Goal: Task Accomplishment & Management: Use online tool/utility

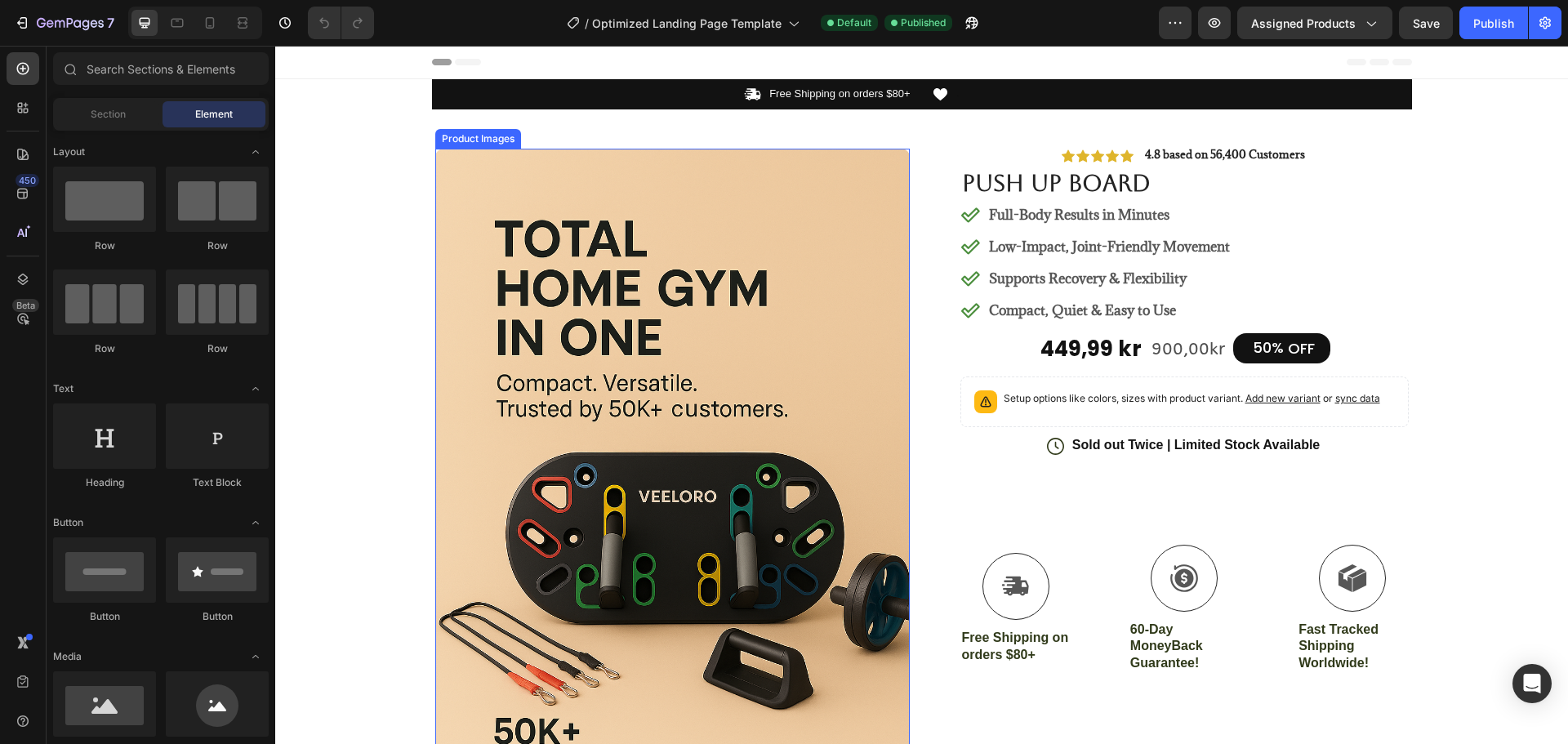
click at [613, 439] on img at bounding box center [672, 504] width 475 height 712
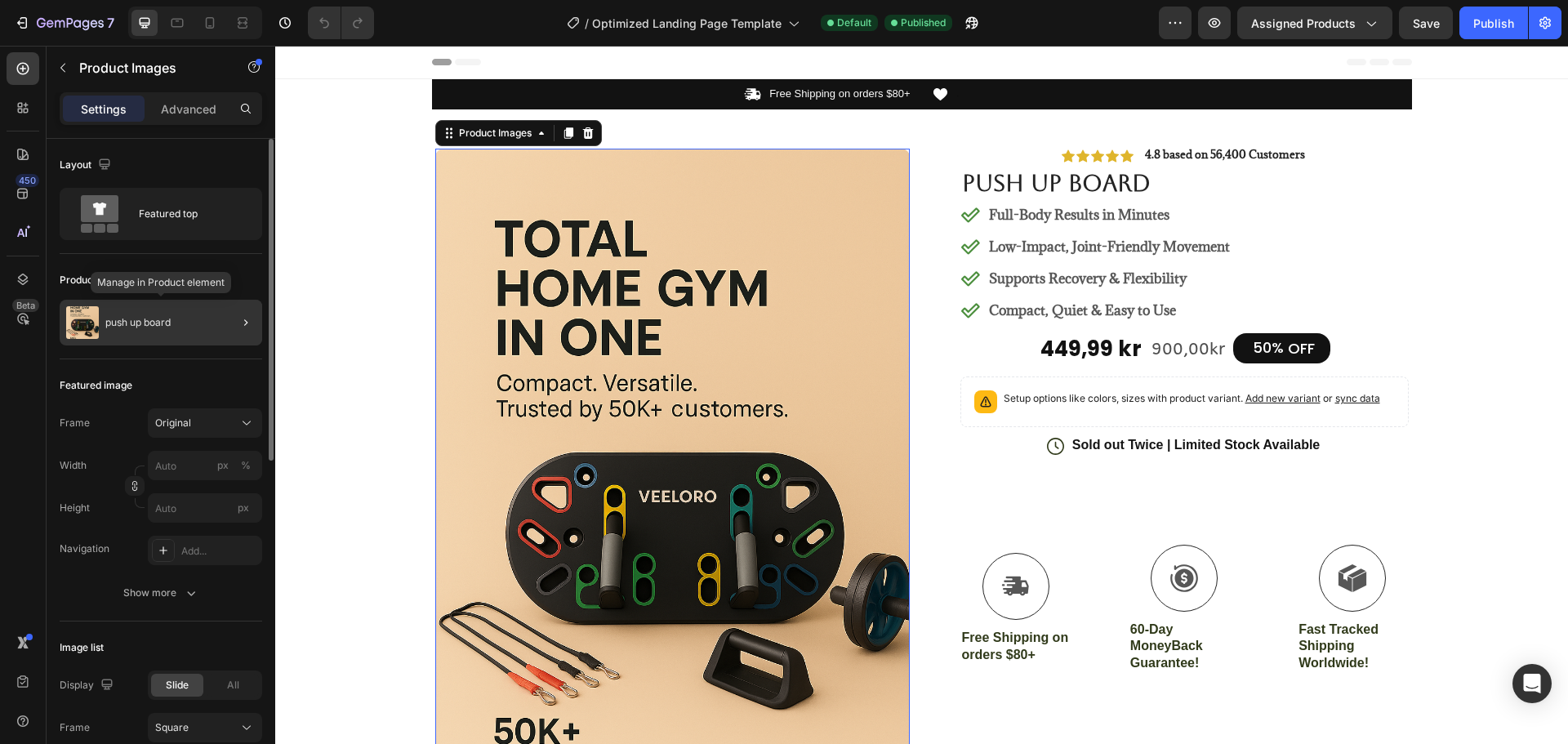
click at [145, 312] on div "push up board" at bounding box center [161, 322] width 203 height 46
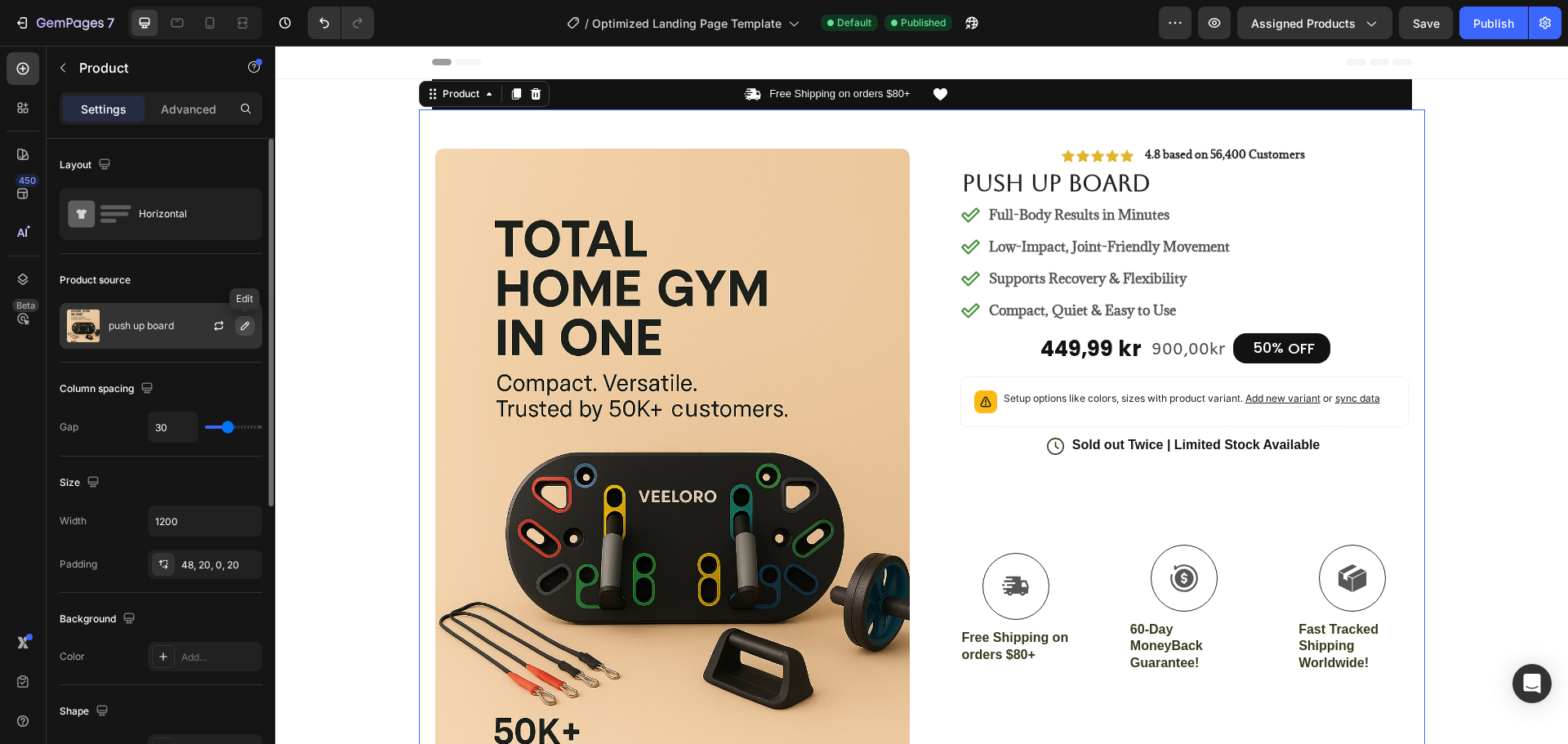
click at [248, 322] on icon "button" at bounding box center [245, 325] width 8 height 8
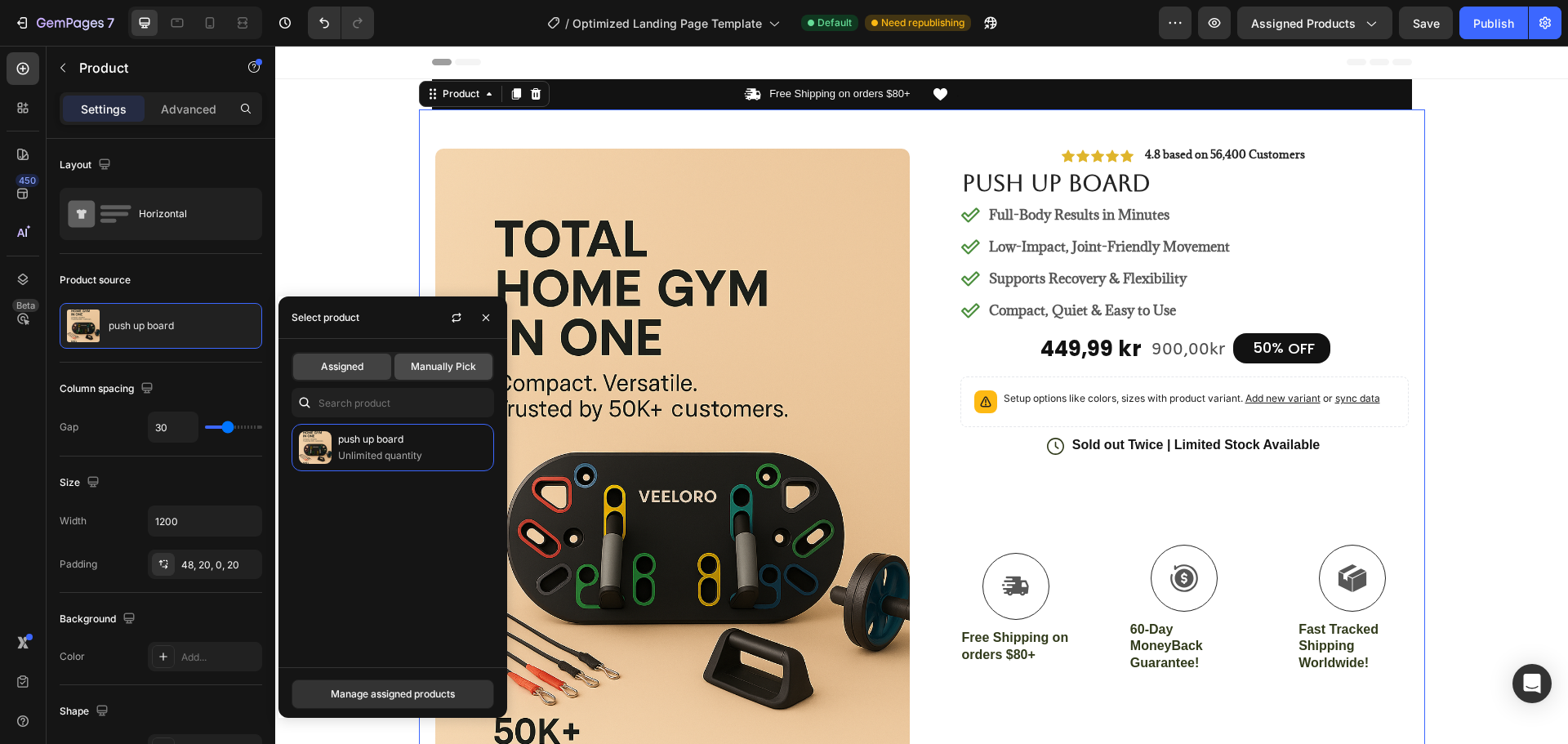
click at [440, 366] on span "Manually Pick" at bounding box center [444, 366] width 66 height 15
click at [342, 364] on span "Assigned" at bounding box center [342, 366] width 43 height 15
click at [371, 695] on div "Manage assigned products" at bounding box center [392, 693] width 124 height 15
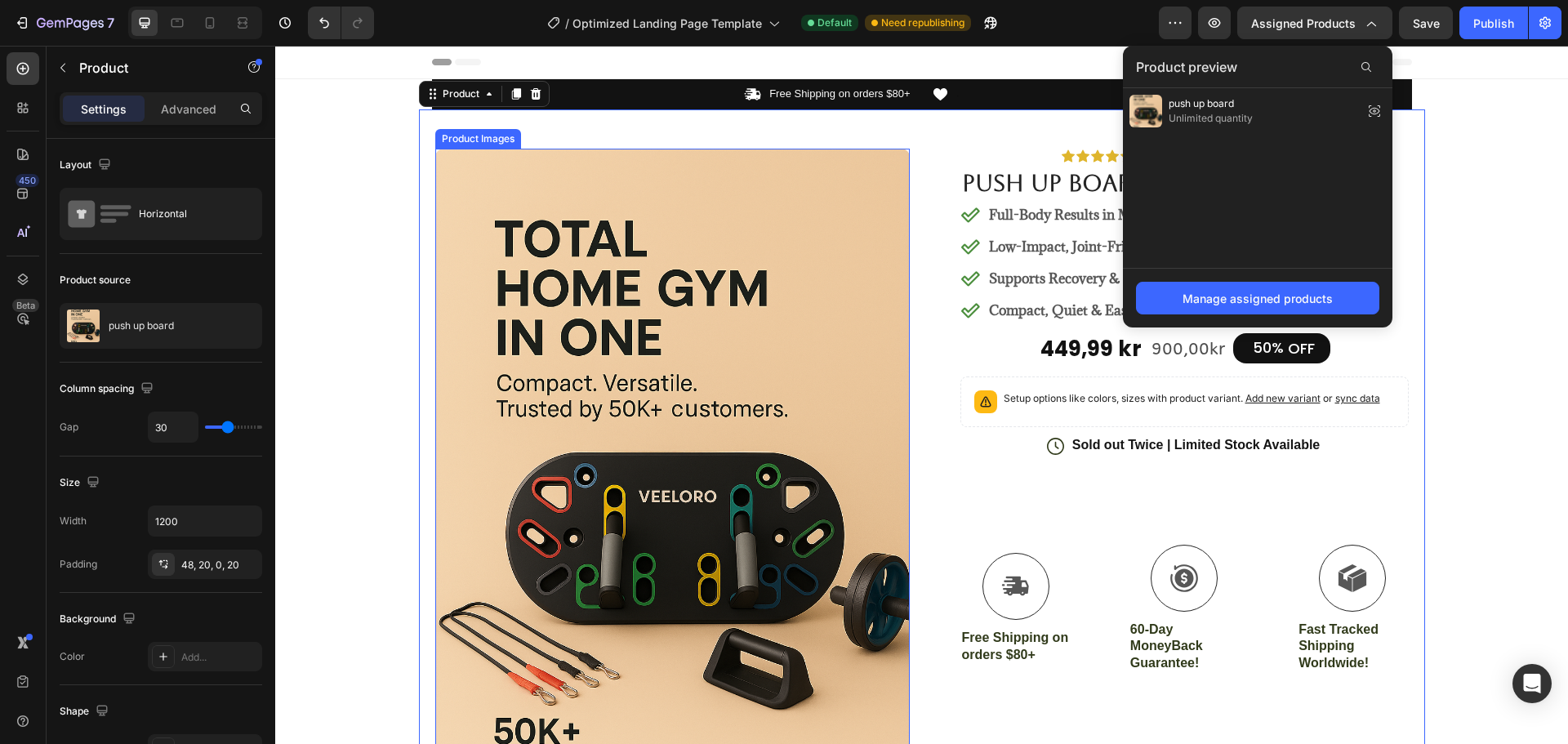
click at [585, 361] on img at bounding box center [672, 504] width 475 height 712
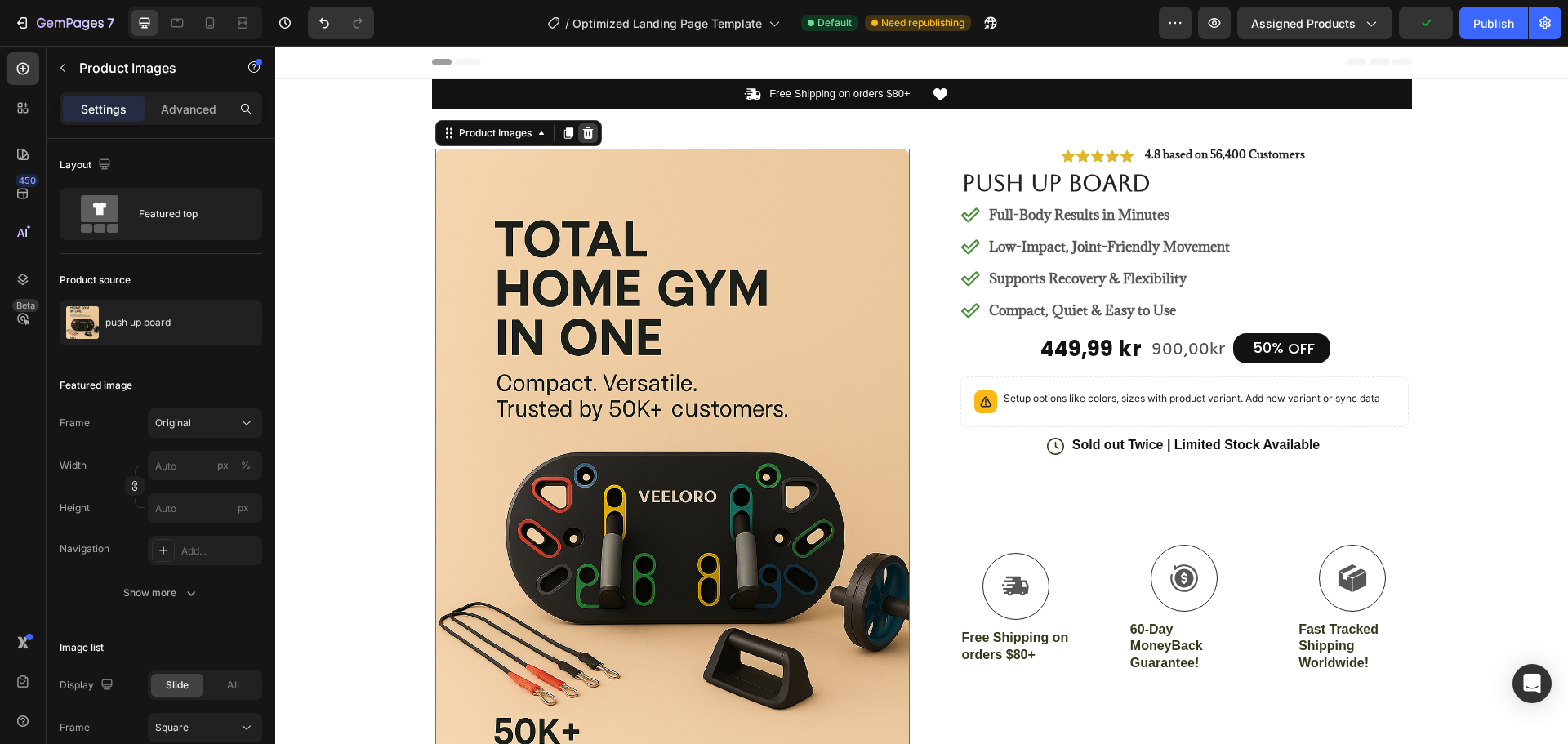
click at [585, 134] on icon at bounding box center [587, 132] width 11 height 11
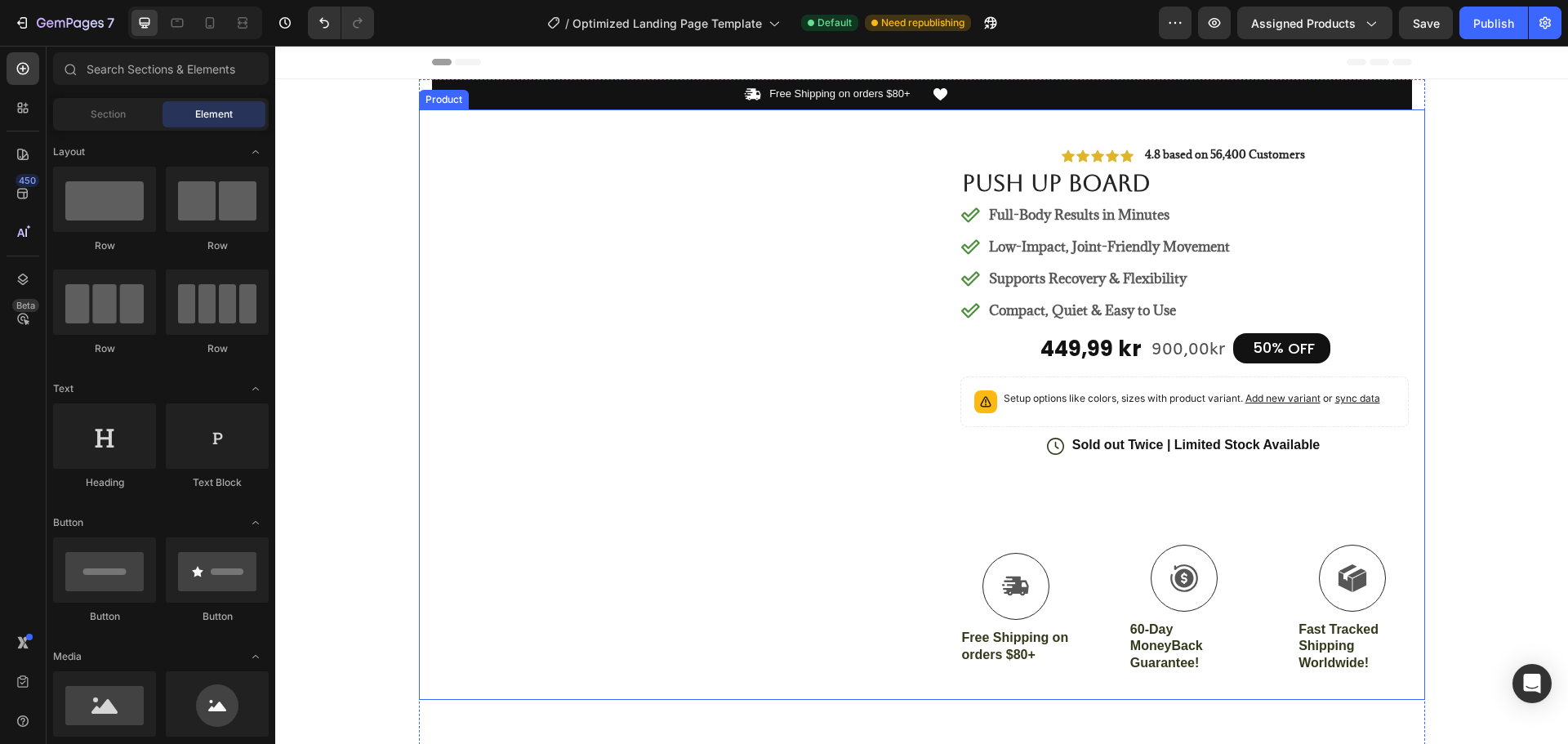
click at [779, 389] on div "#1 Home fitness Product of 2024 Text Block Row" at bounding box center [672, 424] width 475 height 551
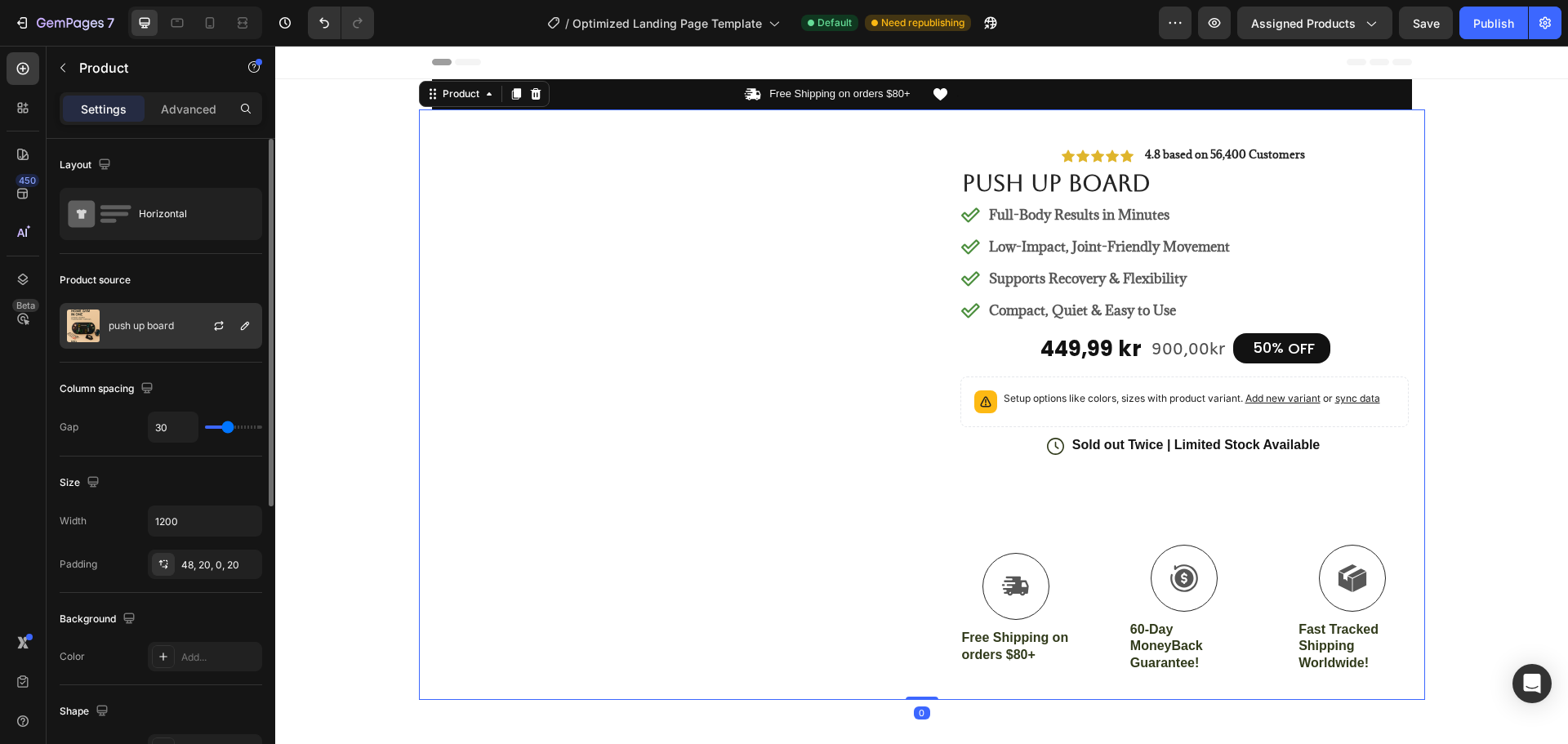
click at [135, 319] on div "push up board" at bounding box center [161, 325] width 203 height 46
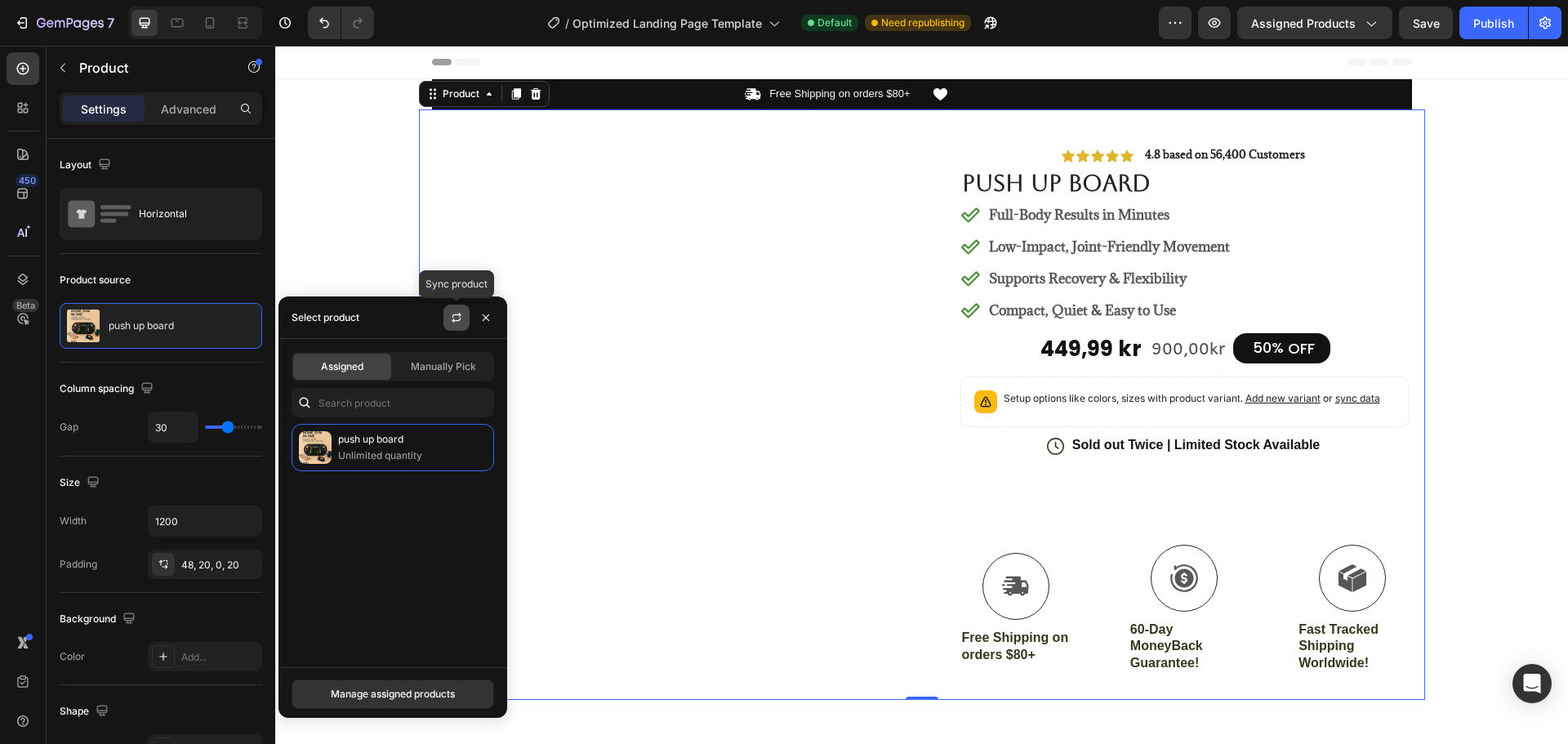
click at [448, 315] on button "button" at bounding box center [457, 317] width 26 height 26
click at [390, 691] on div "Manage assigned products" at bounding box center [392, 693] width 124 height 15
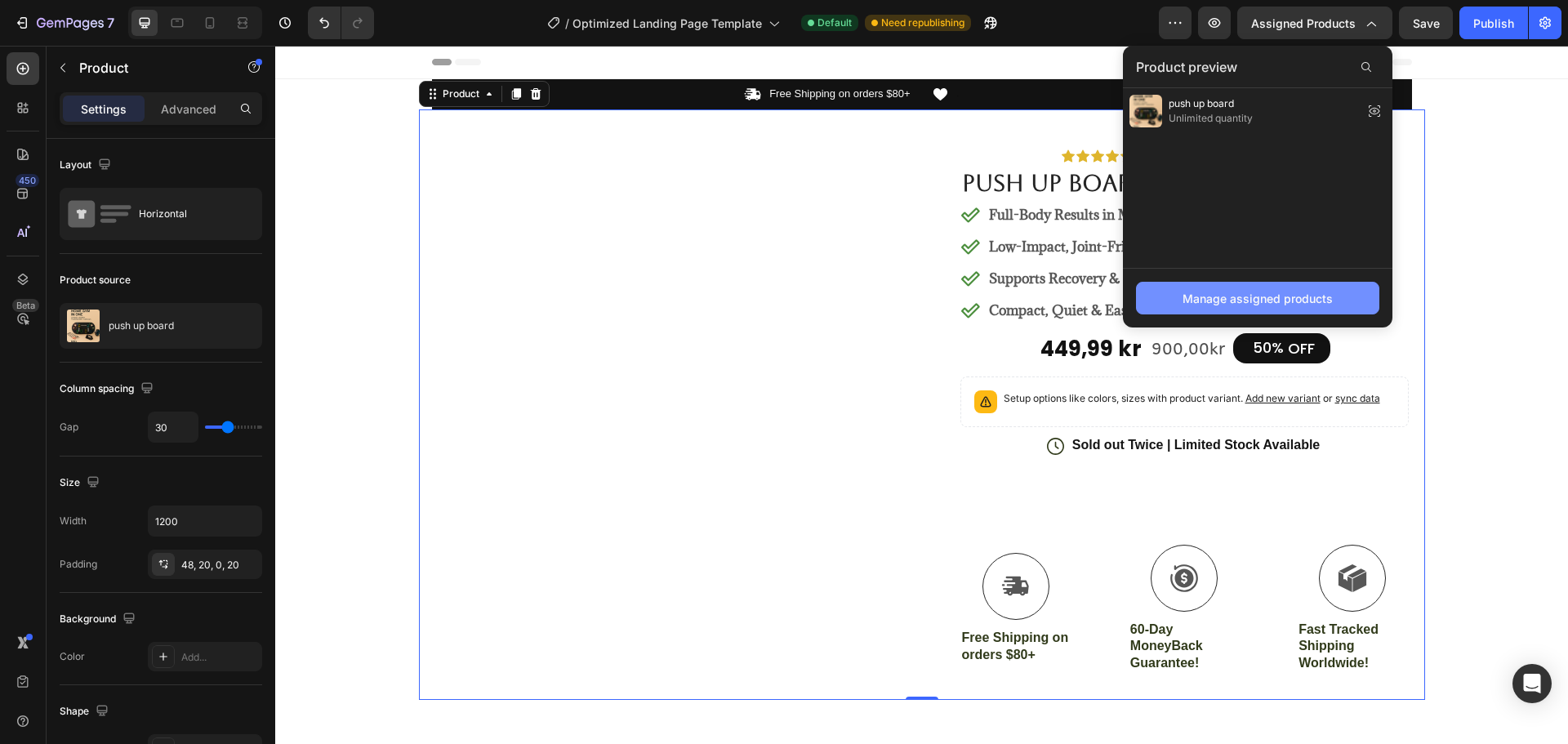
click at [1250, 299] on div "Manage assigned products" at bounding box center [1257, 297] width 150 height 17
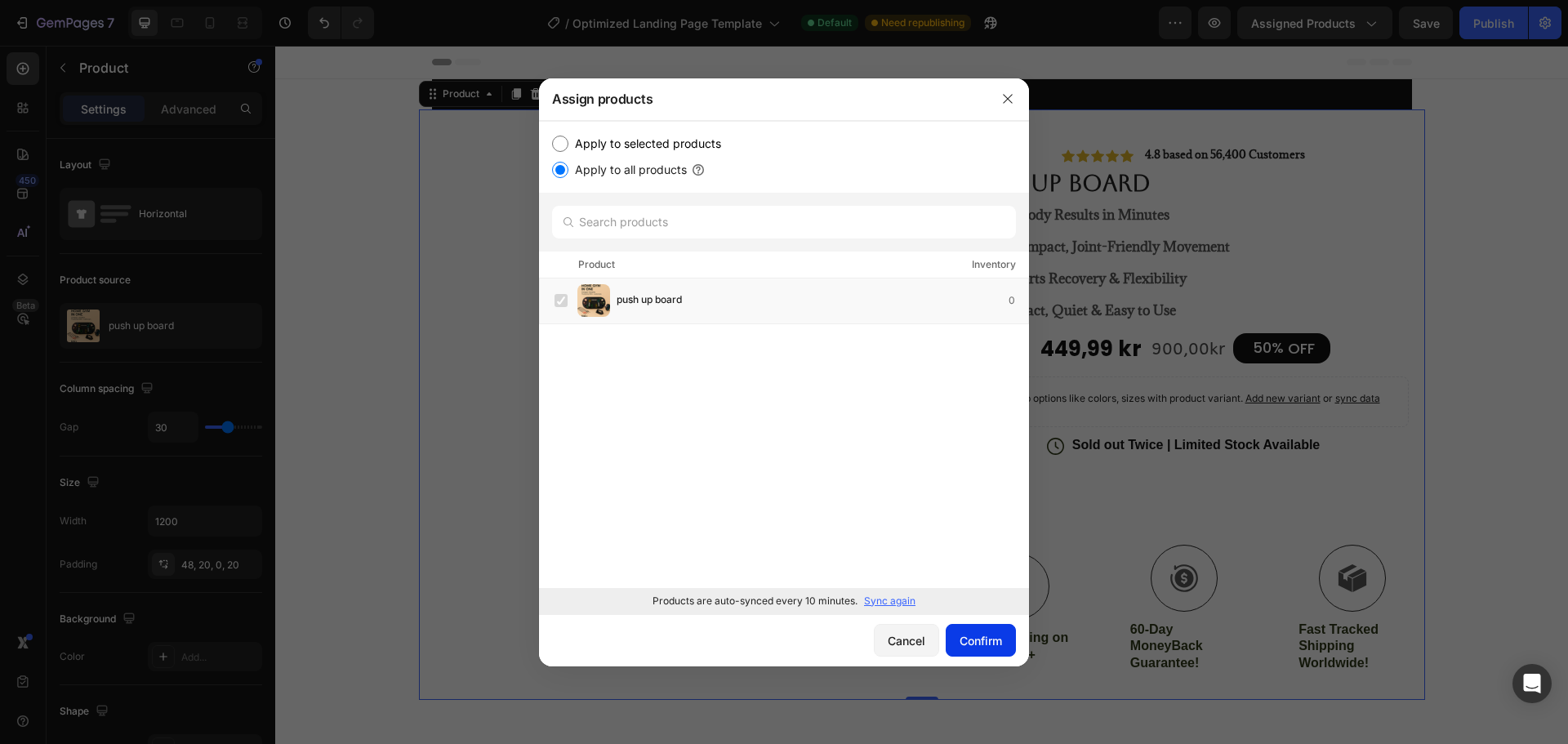
click at [984, 635] on div "Confirm" at bounding box center [980, 640] width 43 height 17
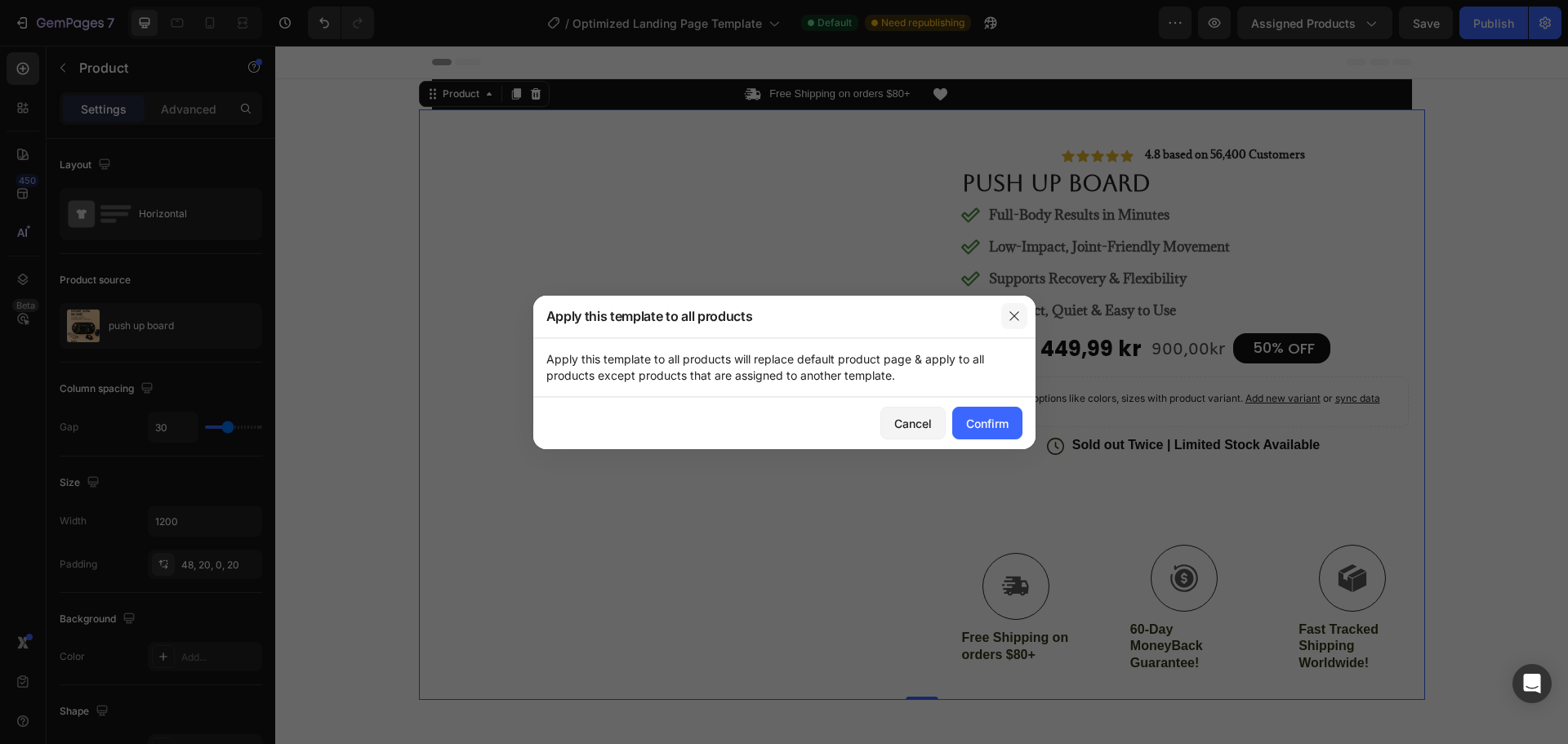
click at [1009, 317] on icon "button" at bounding box center [1014, 315] width 13 height 13
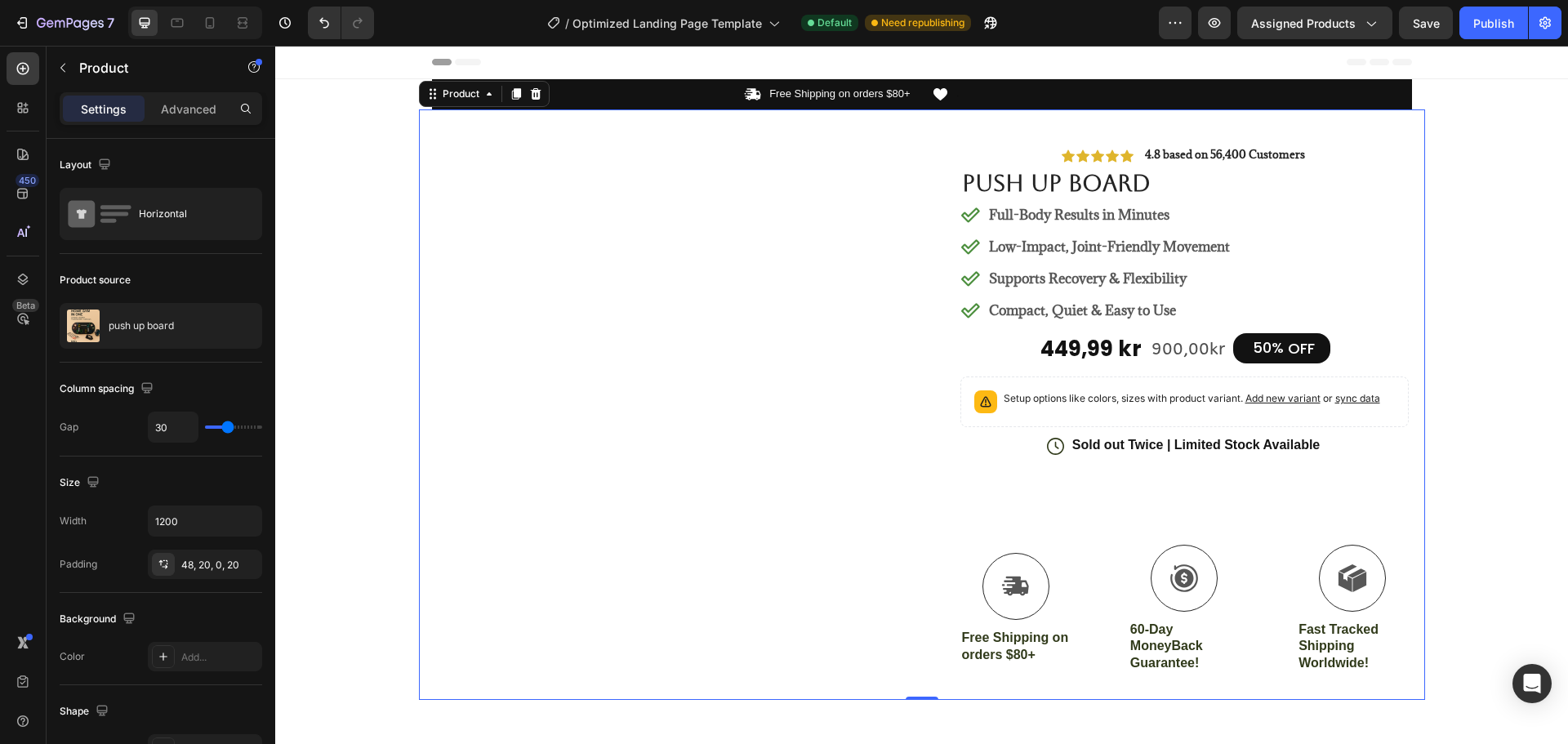
click at [589, 352] on div "#1 Home fitness Product of 2024 Text Block Row" at bounding box center [672, 424] width 475 height 551
click at [248, 327] on icon "button" at bounding box center [245, 325] width 13 height 13
drag, startPoint x: 183, startPoint y: 326, endPoint x: 165, endPoint y: 327, distance: 18.0
drag, startPoint x: 165, startPoint y: 327, endPoint x: 106, endPoint y: 372, distance: 74.2
click at [106, 372] on div "Column spacing Gap 30" at bounding box center [161, 409] width 203 height 93
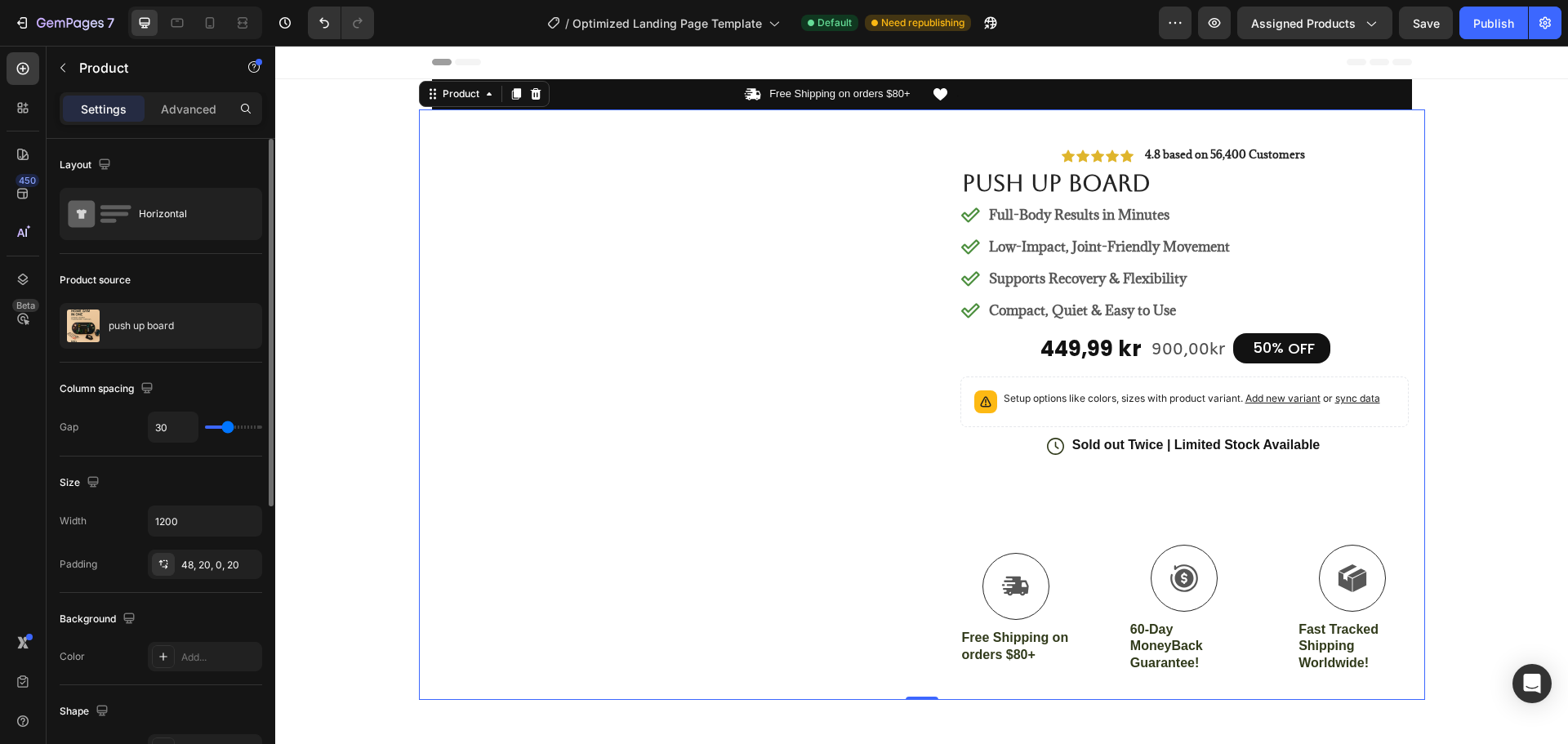
drag, startPoint x: 123, startPoint y: 334, endPoint x: 184, endPoint y: 279, distance: 82.1
click at [184, 279] on div "Product source" at bounding box center [161, 279] width 203 height 26
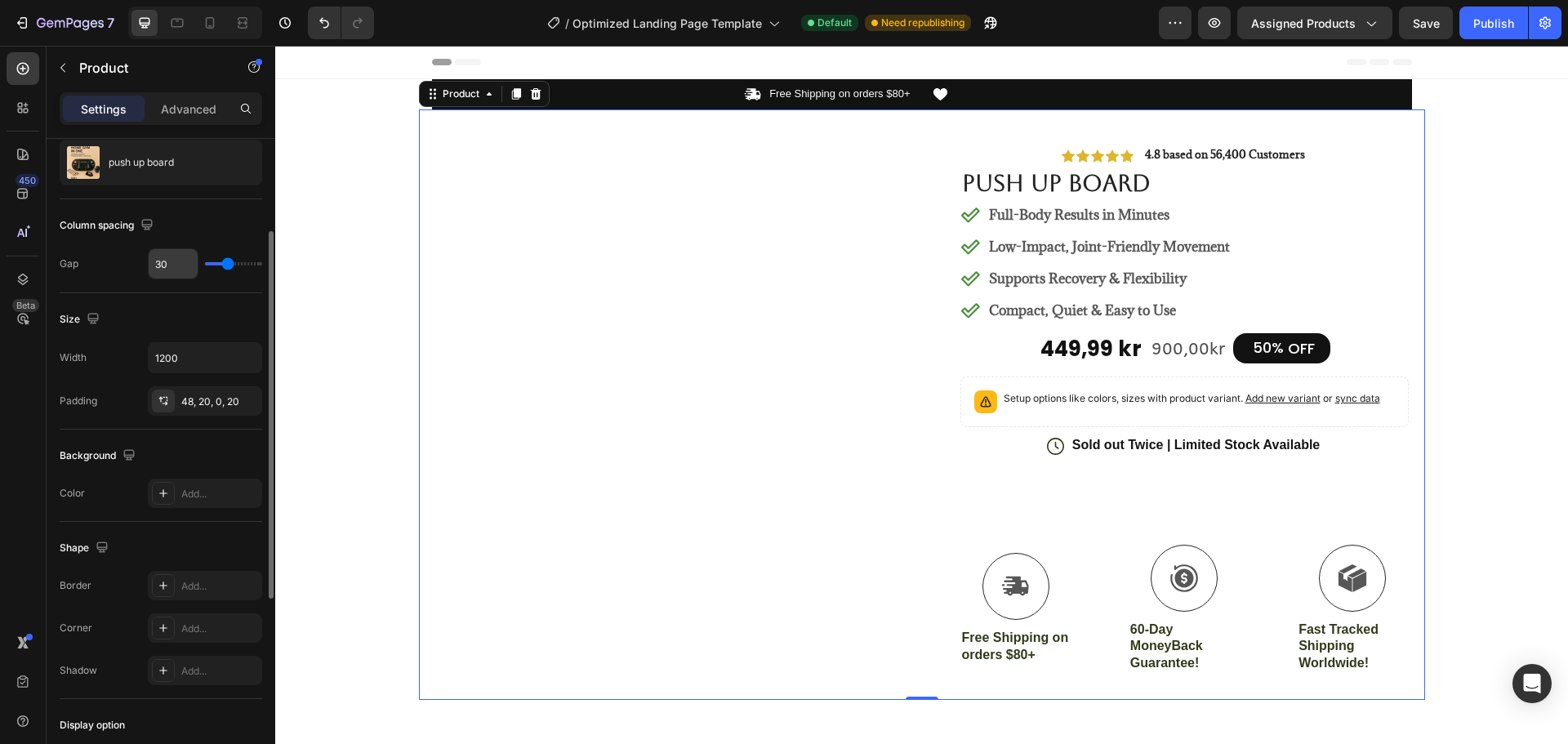
scroll to position [82, 0]
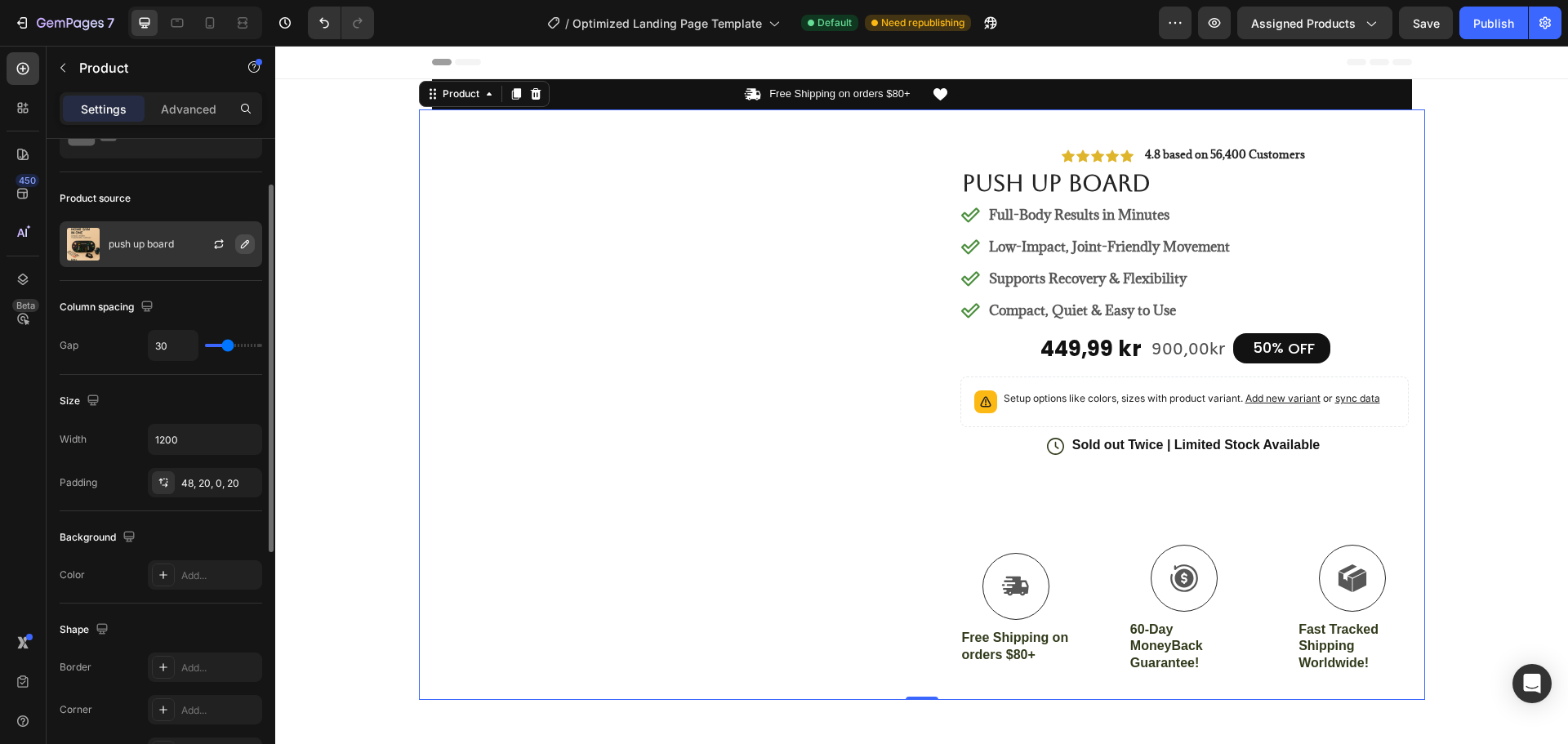
drag, startPoint x: 143, startPoint y: 253, endPoint x: 248, endPoint y: 245, distance: 105.3
click at [248, 245] on icon "button" at bounding box center [245, 244] width 13 height 13
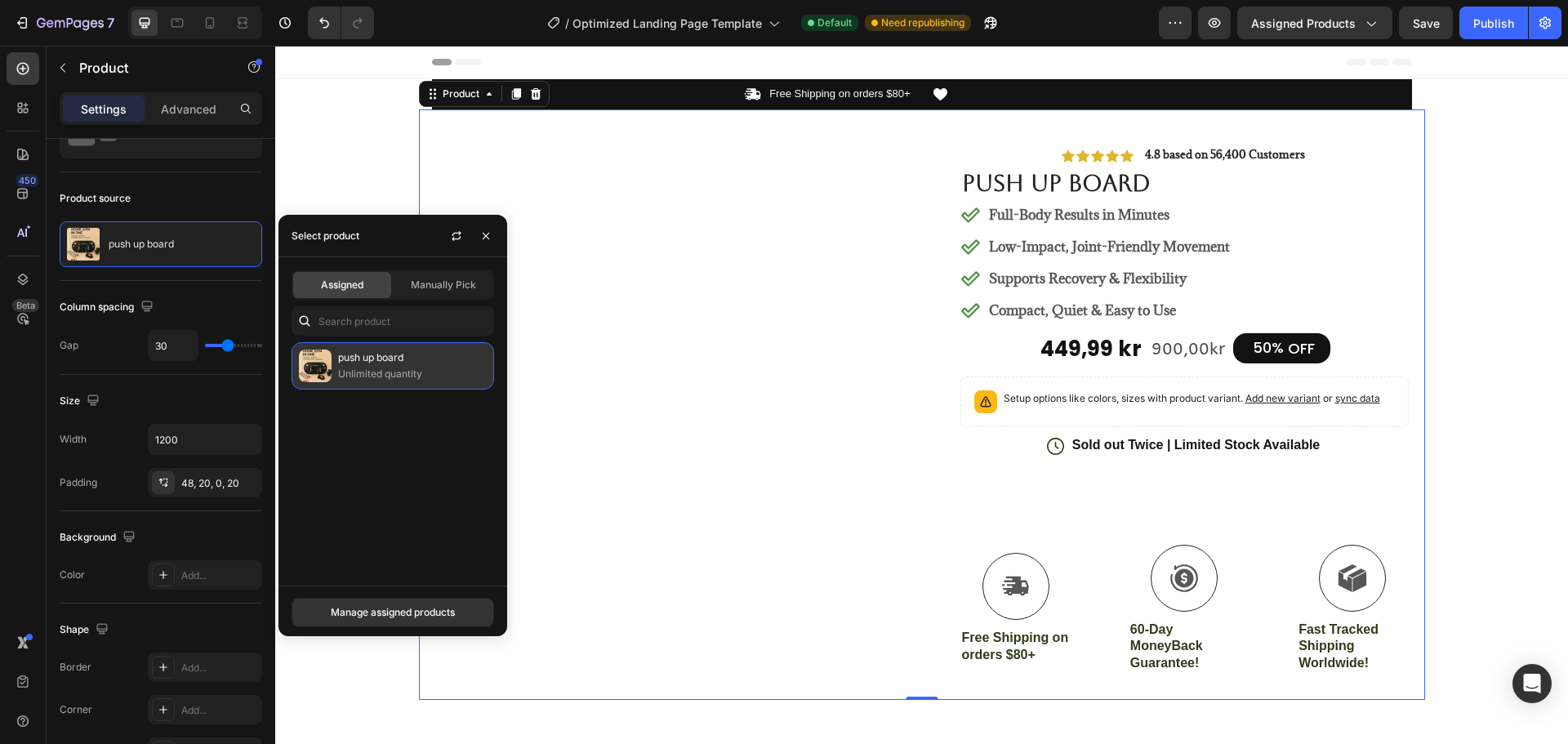
click at [345, 367] on p "Unlimited quantity" at bounding box center [412, 374] width 148 height 16
drag, startPoint x: 345, startPoint y: 369, endPoint x: 329, endPoint y: 493, distance: 125.0
click at [326, 493] on div "push up board Unlimited quantity" at bounding box center [393, 457] width 229 height 230
click at [689, 357] on div "#1 Home fitness Product of 2024 Text Block Row" at bounding box center [672, 424] width 475 height 551
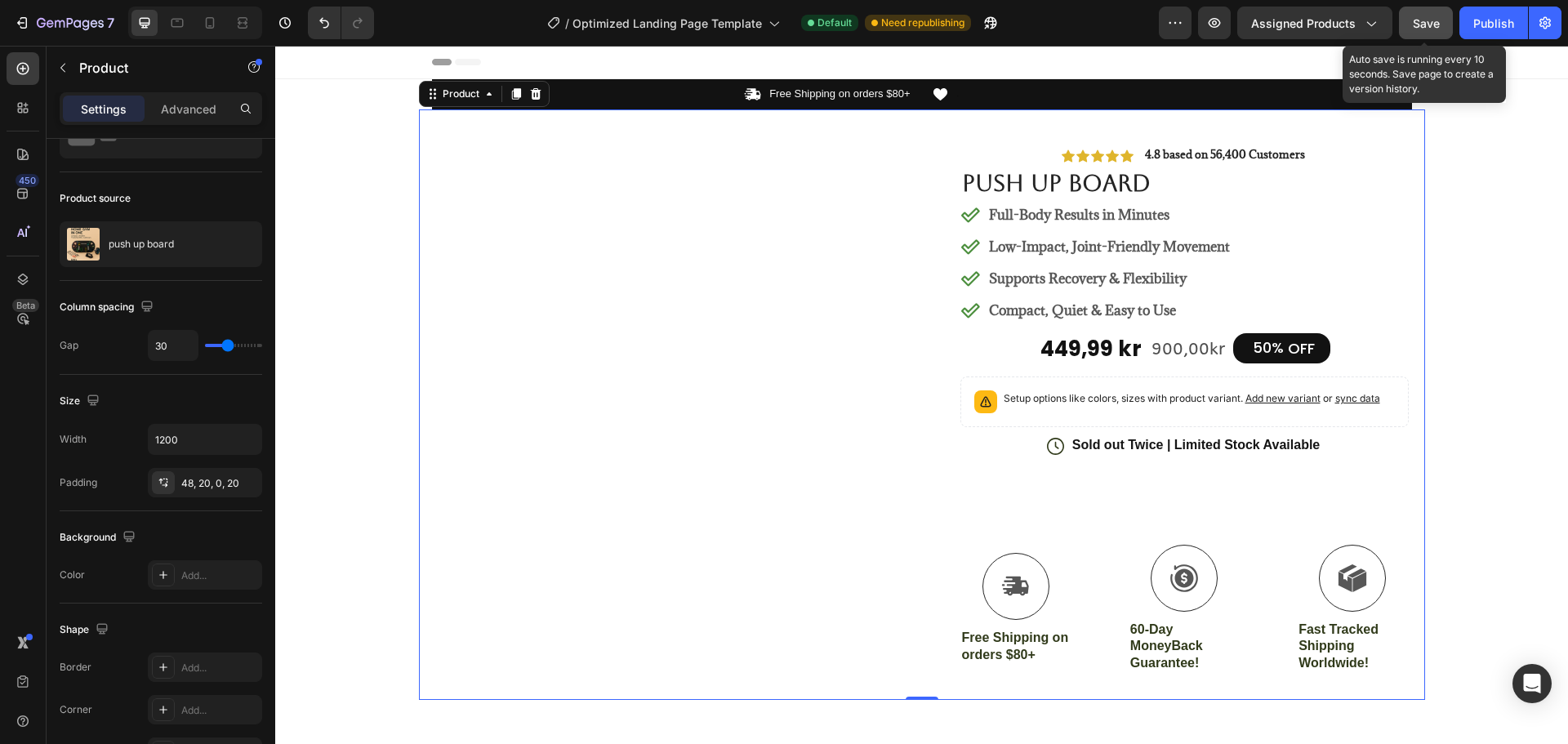
click at [1409, 24] on button "Save" at bounding box center [1426, 23] width 54 height 33
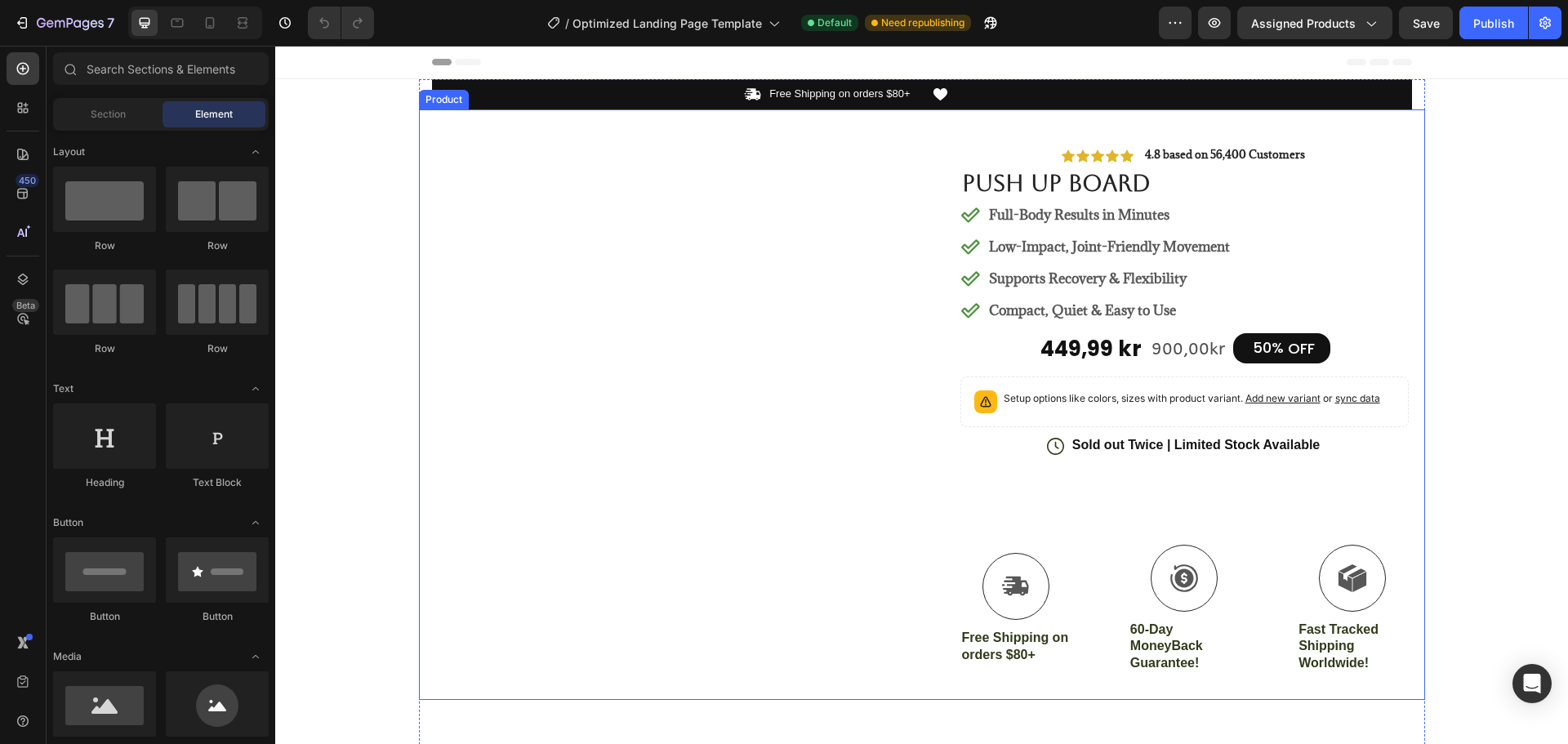
click at [598, 430] on div "#1 Home fitness Product of 2024 Text Block Row" at bounding box center [672, 424] width 475 height 551
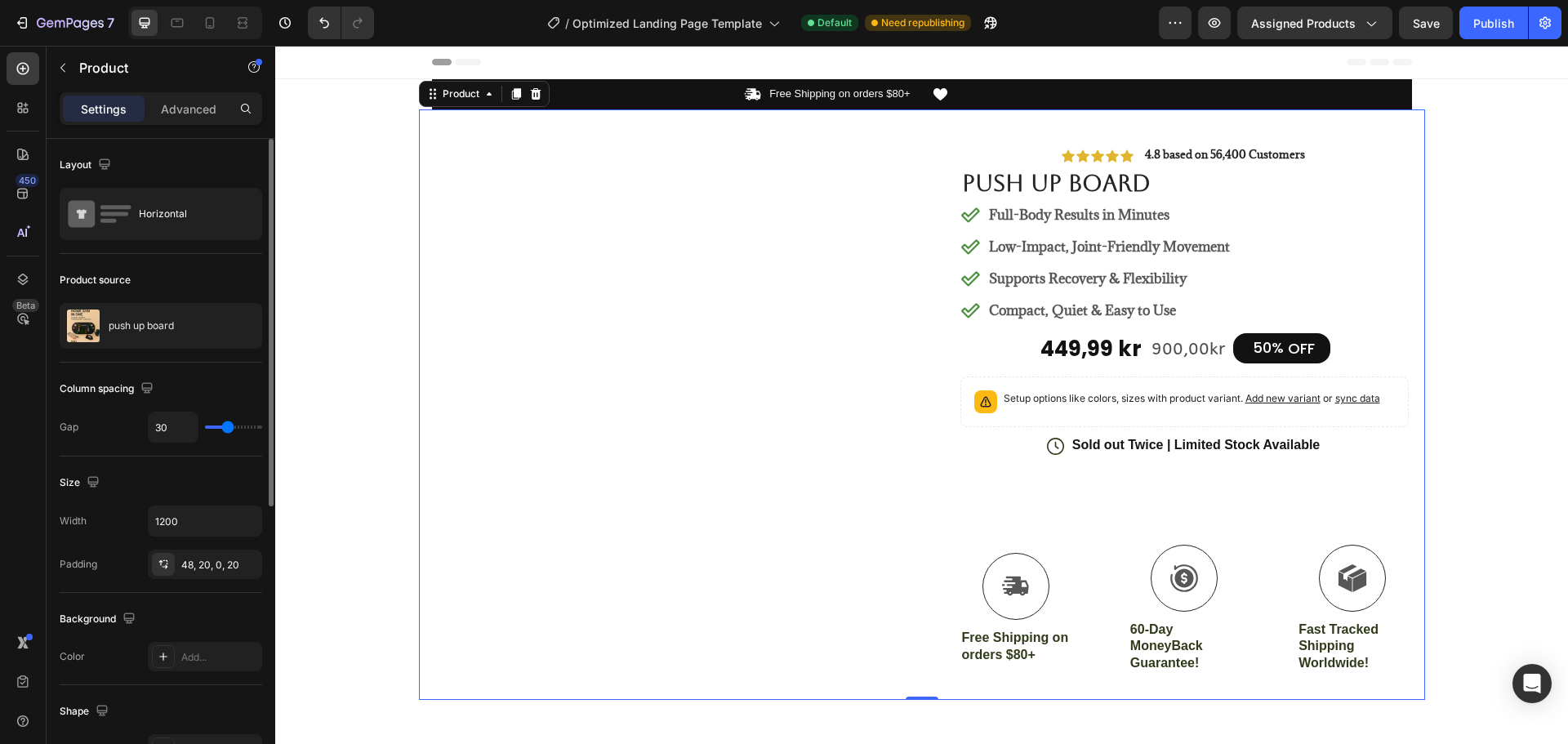
drag, startPoint x: 116, startPoint y: 329, endPoint x: 145, endPoint y: 268, distance: 67.5
click at [145, 268] on div "Product source" at bounding box center [161, 279] width 203 height 26
click at [184, 118] on div "Advanced" at bounding box center [189, 108] width 82 height 26
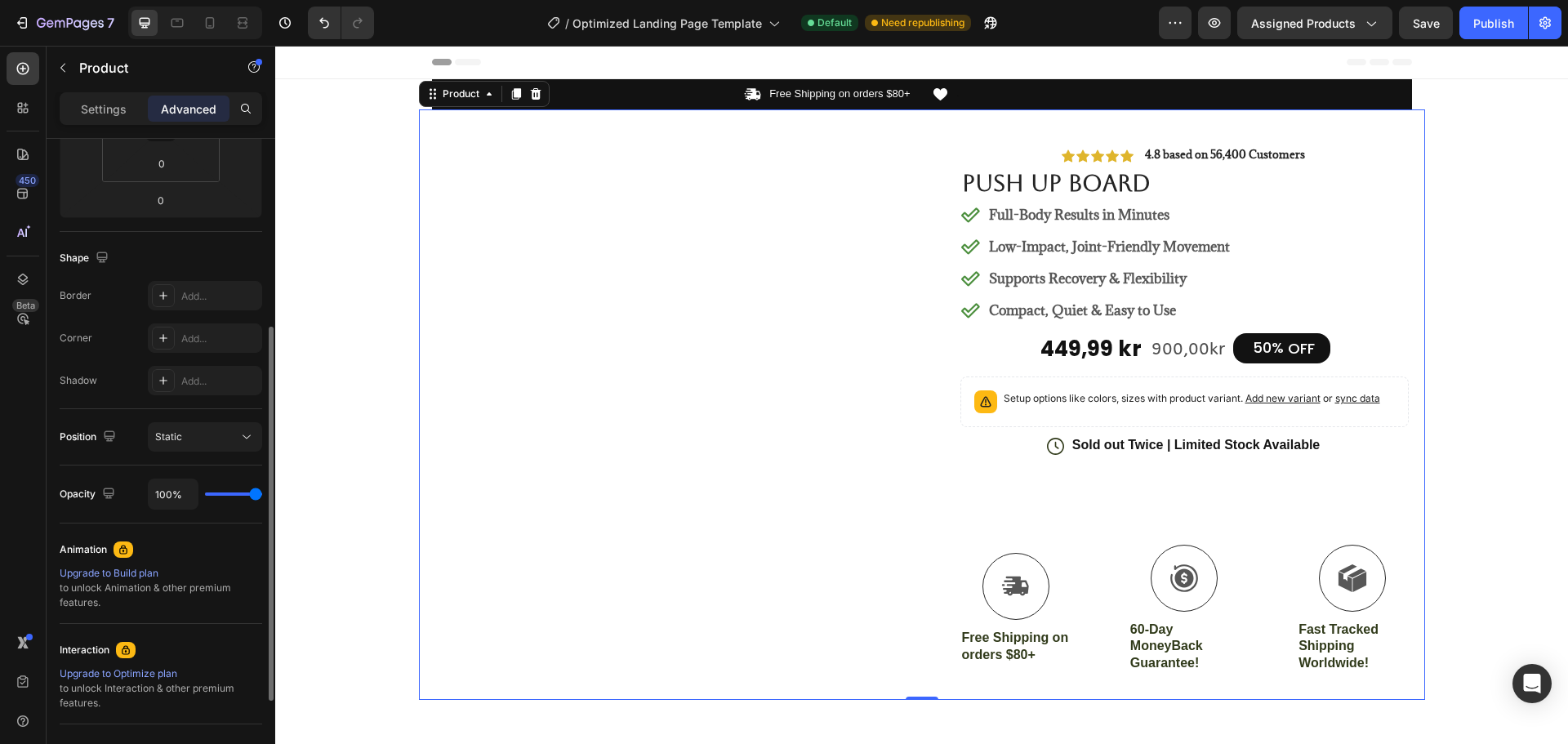
scroll to position [481, 0]
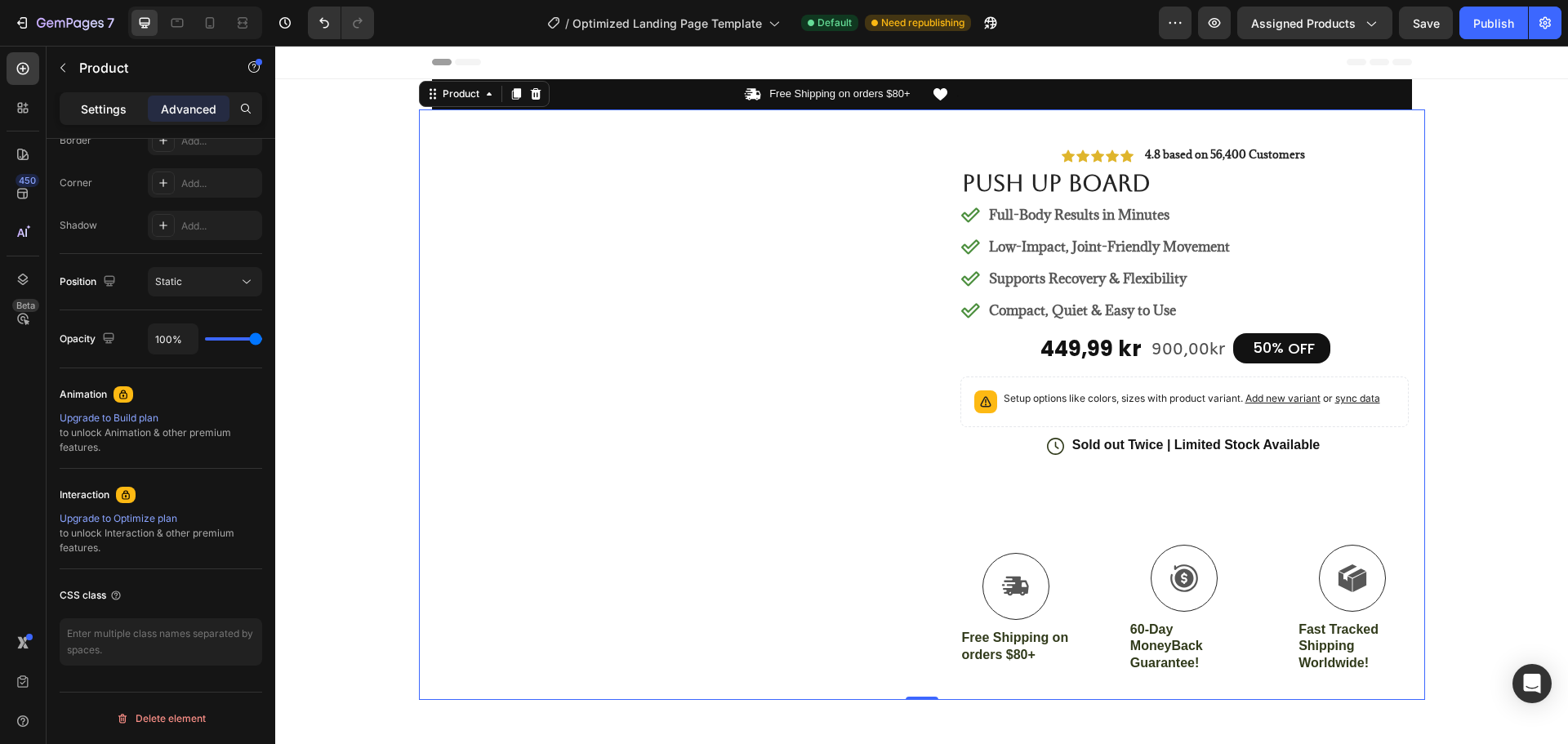
click at [98, 116] on p "Settings" at bounding box center [103, 108] width 46 height 17
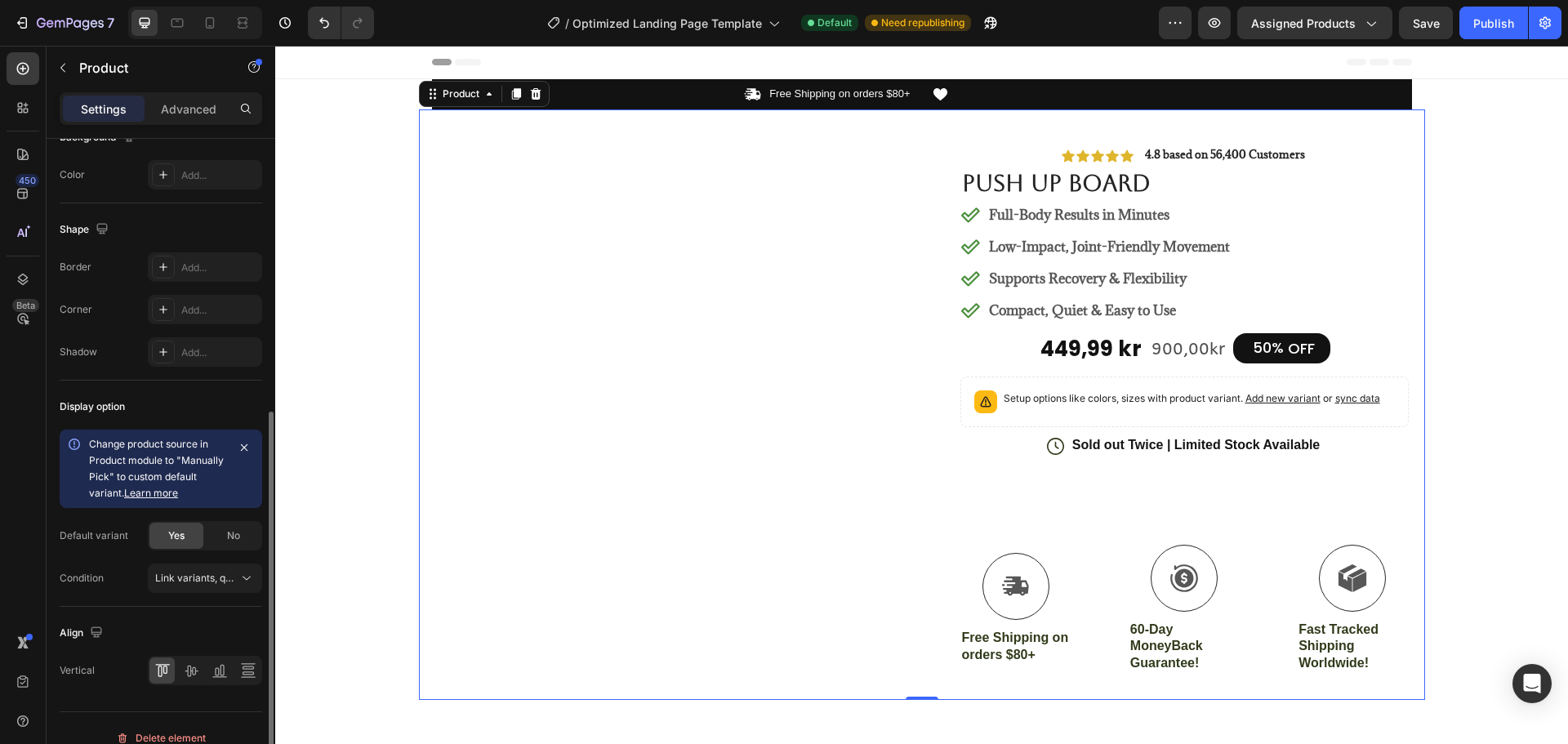
scroll to position [0, 0]
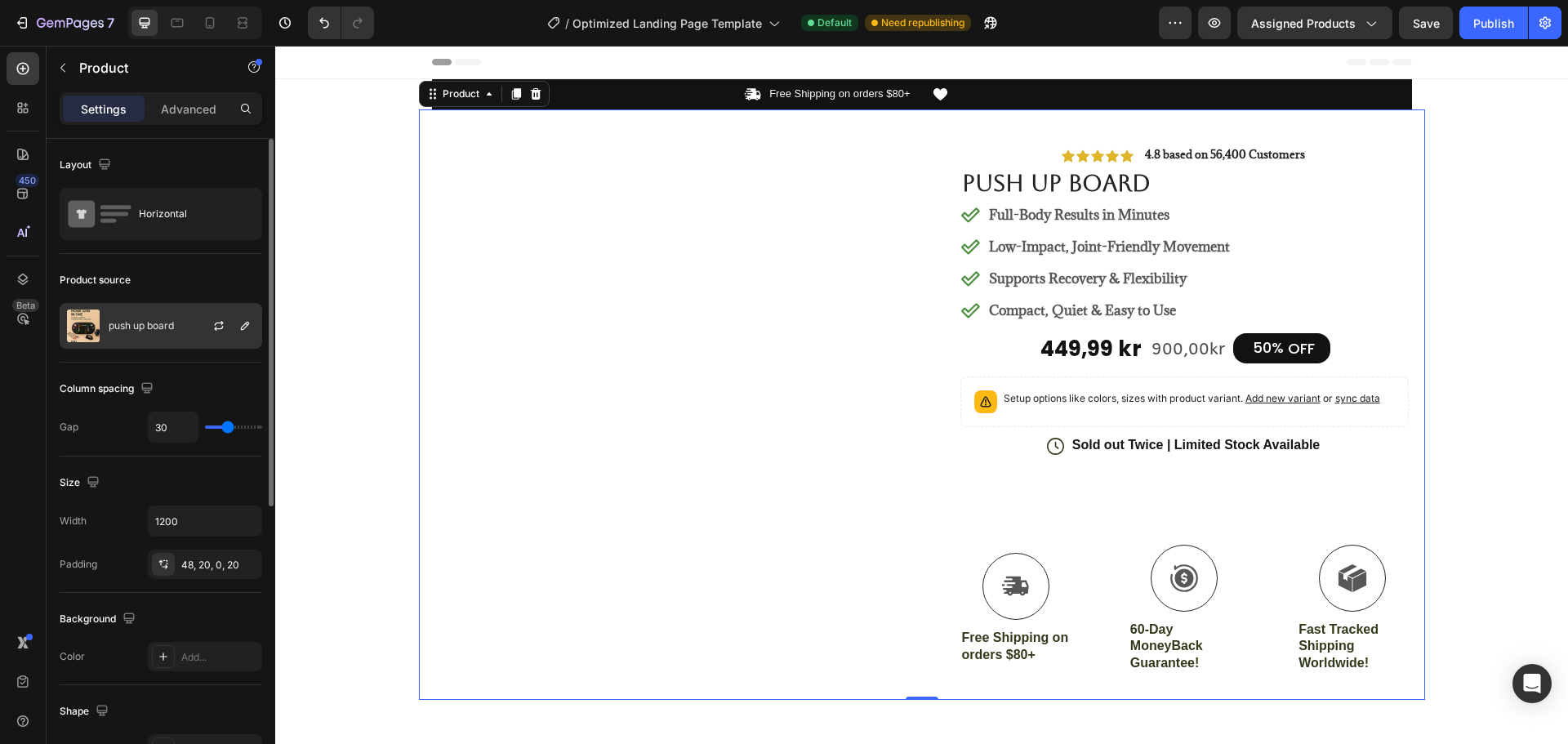
click at [172, 323] on p "push up board" at bounding box center [141, 325] width 66 height 11
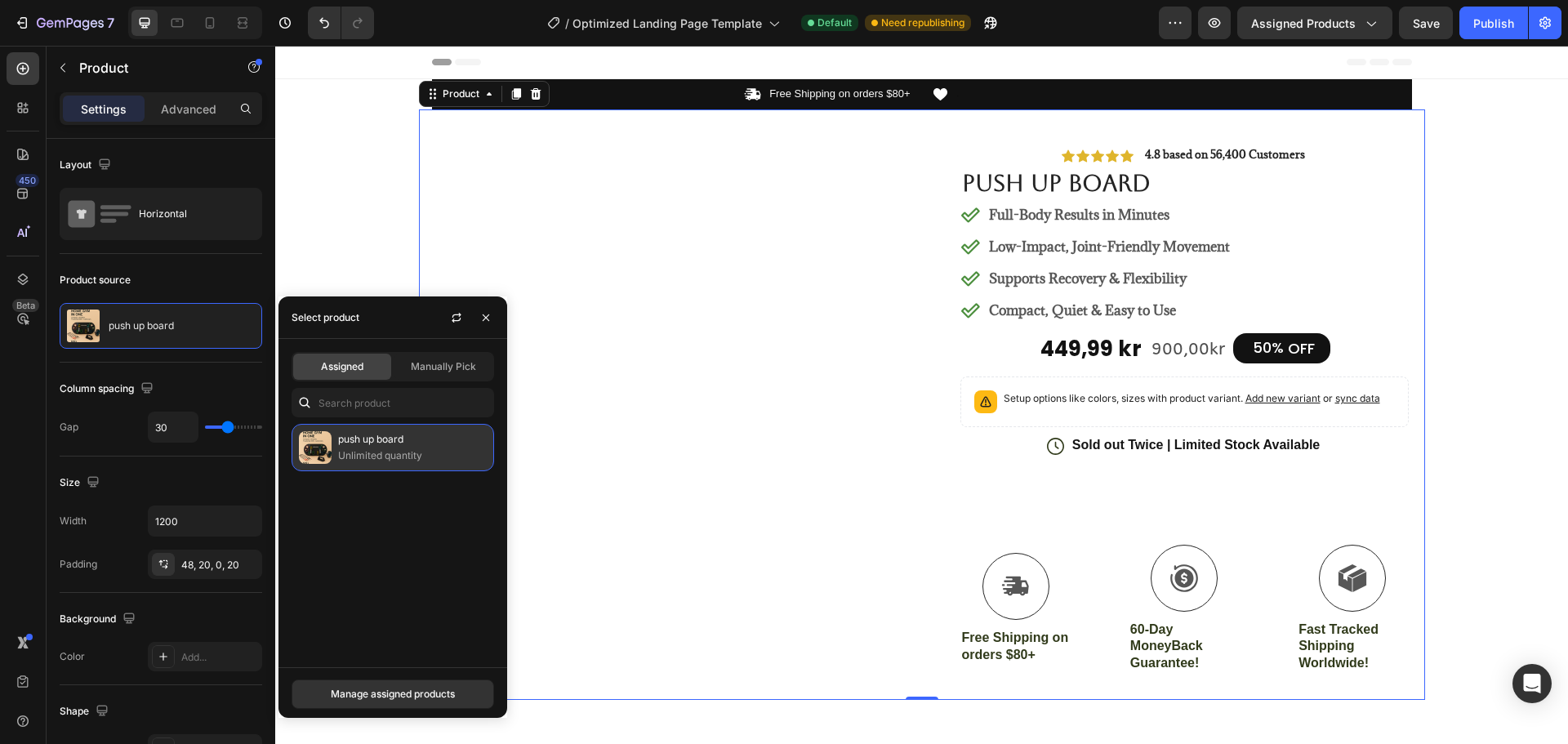
click at [373, 462] on p "Unlimited quantity" at bounding box center [412, 456] width 148 height 16
click at [375, 462] on p "Unlimited quantity" at bounding box center [412, 456] width 148 height 16
click at [430, 443] on p "push up board" at bounding box center [412, 439] width 148 height 16
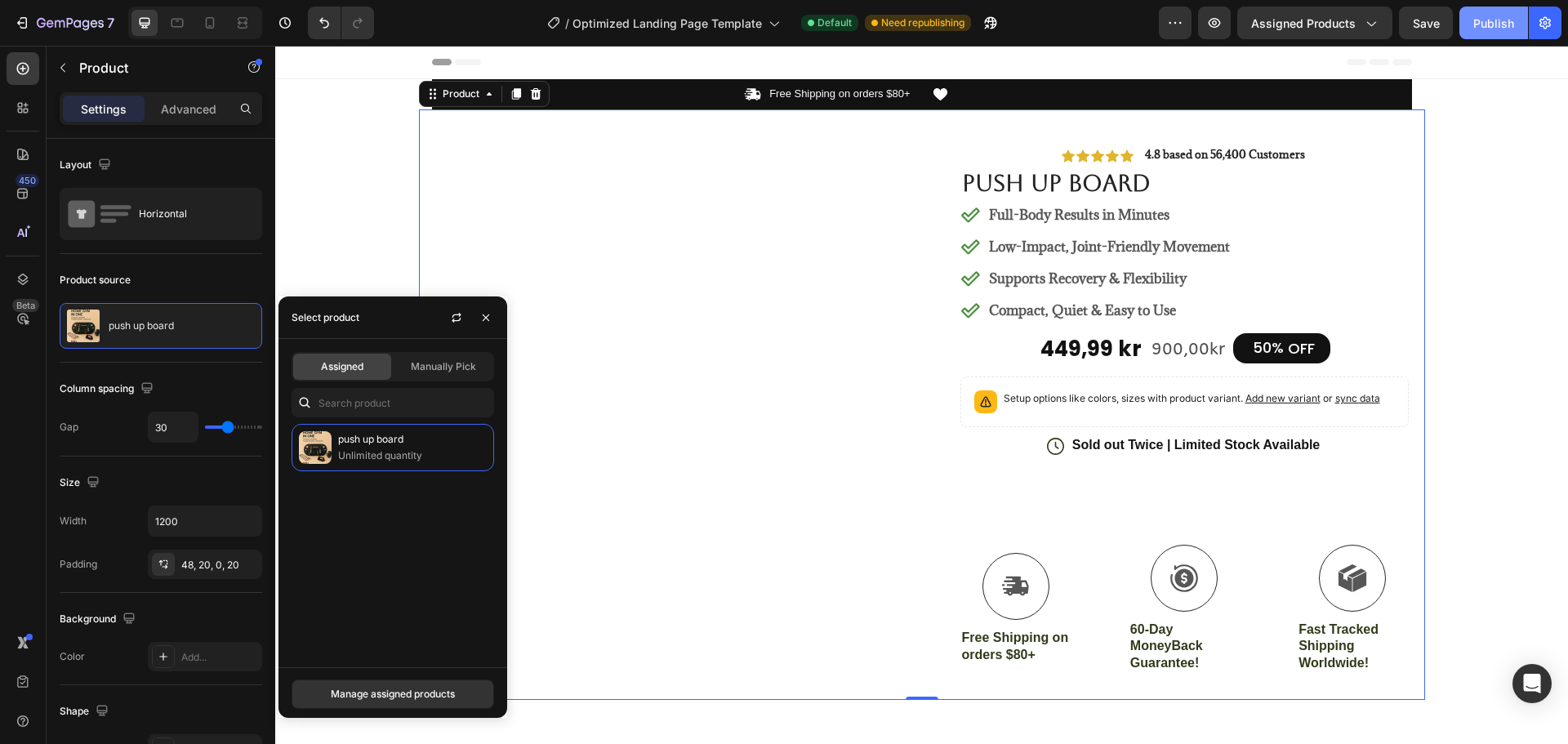
click at [1495, 25] on div "Publish" at bounding box center [1492, 23] width 41 height 17
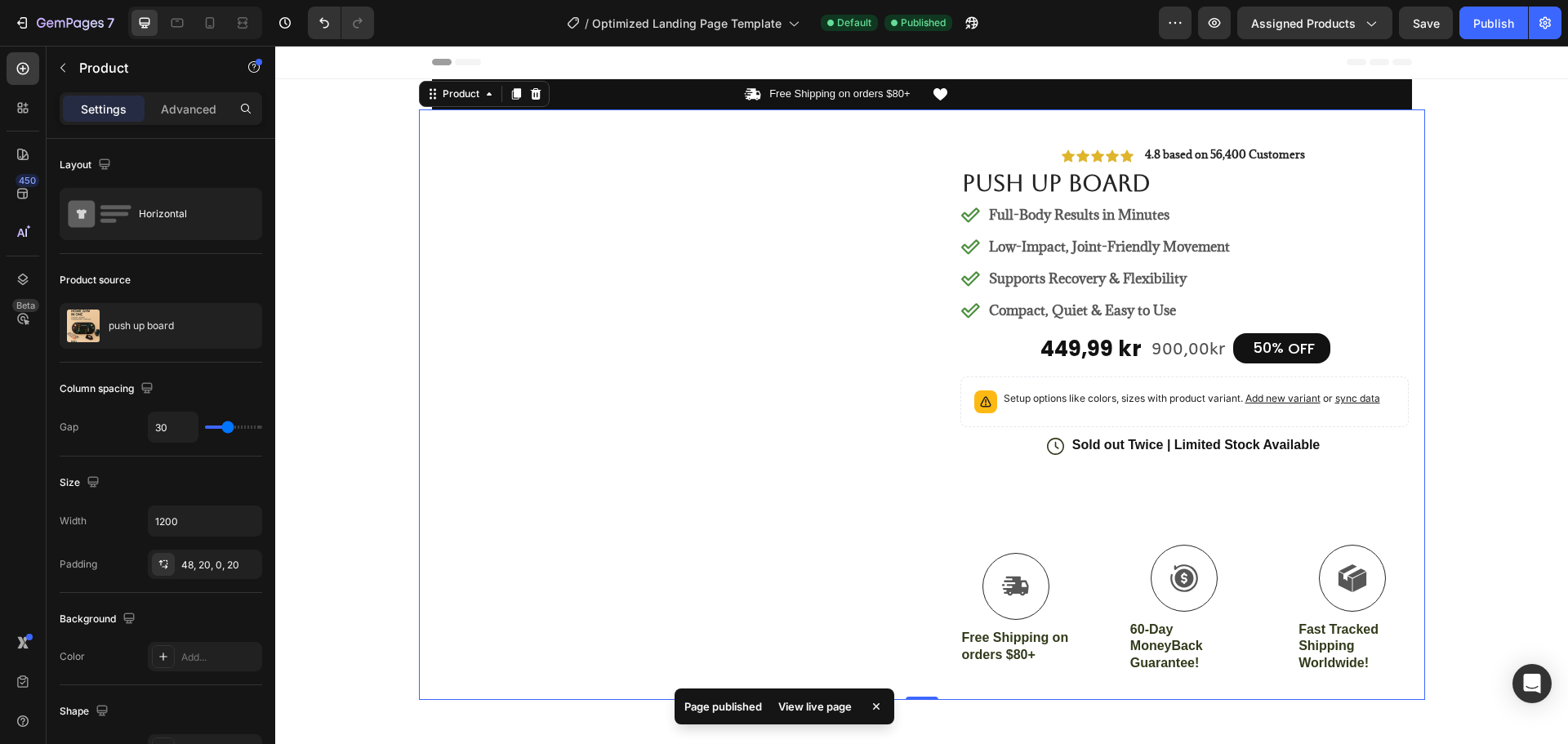
click at [805, 709] on div "View live page" at bounding box center [815, 705] width 94 height 23
